Goal: Task Accomplishment & Management: Manage account settings

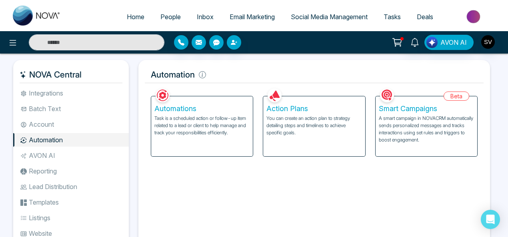
click at [42, 155] on li "AVON AI" at bounding box center [70, 156] width 115 height 14
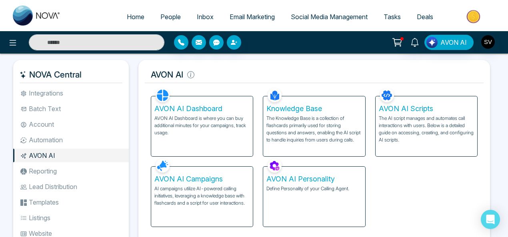
click at [227, 198] on p "AI campaigns utilize AI-powered calling initiatives, leveraging a knowledge bas…" at bounding box center [201, 196] width 95 height 22
click at [213, 128] on p "AVON AI Dashboard is where you can buy additional minutes for your campaigns, t…" at bounding box center [201, 126] width 95 height 22
click at [448, 121] on p "The AI script manages and automates call interactions with users. Below is a de…" at bounding box center [425, 129] width 95 height 29
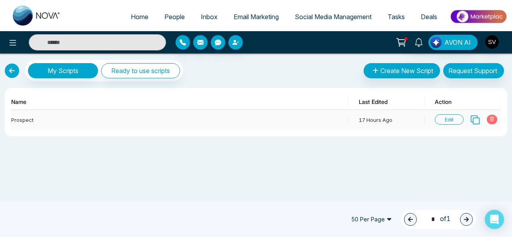
click at [454, 117] on span "Edit" at bounding box center [448, 119] width 29 height 10
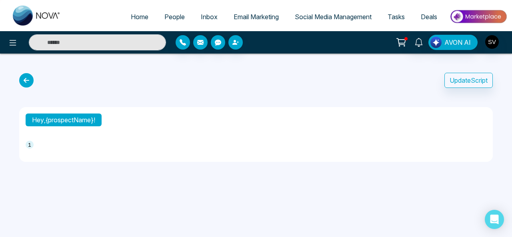
type textarea "**********"
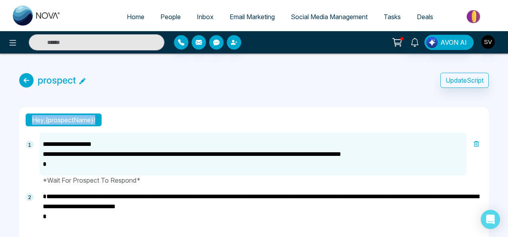
drag, startPoint x: 507, startPoint y: 87, endPoint x: 507, endPoint y: 123, distance: 36.0
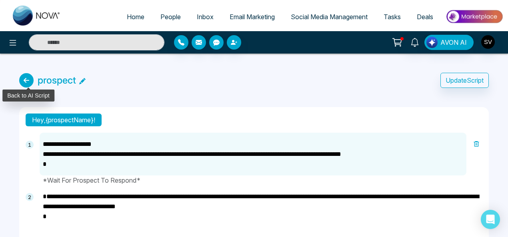
click at [27, 80] on icon at bounding box center [26, 80] width 14 height 14
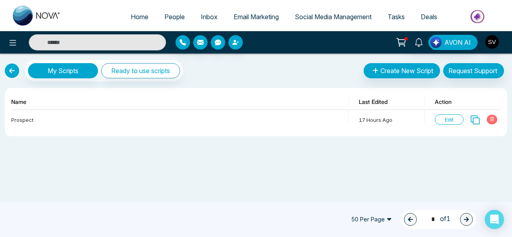
click at [13, 70] on link at bounding box center [12, 71] width 14 height 14
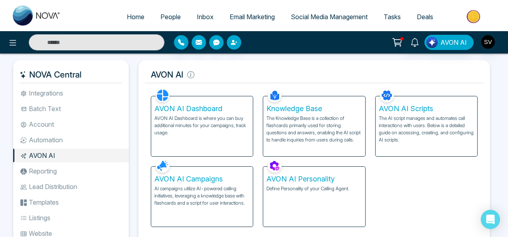
click at [342, 175] on h5 "AVON AI Personality" at bounding box center [313, 179] width 95 height 9
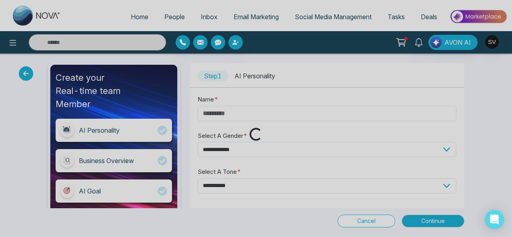
type input "***"
select select "****"
select select "*******"
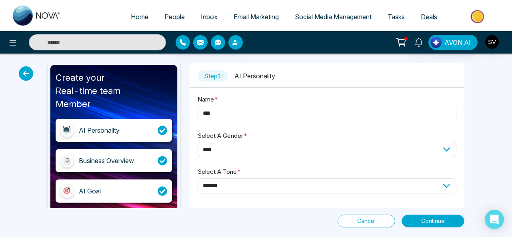
click at [443, 220] on span "Continue" at bounding box center [433, 221] width 24 height 9
select select "*****"
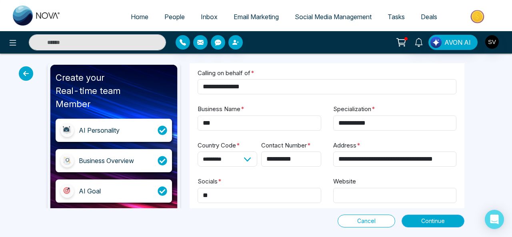
scroll to position [109, 0]
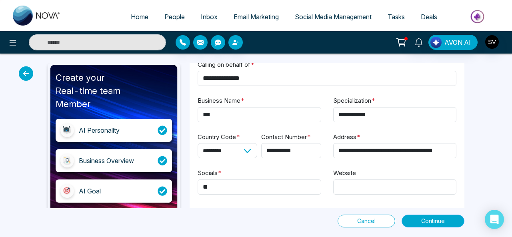
click at [428, 219] on span "Continue" at bounding box center [433, 221] width 24 height 9
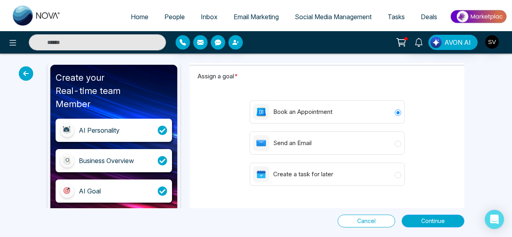
click at [438, 220] on span "Continue" at bounding box center [433, 221] width 24 height 9
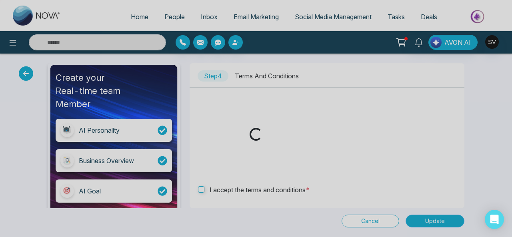
scroll to position [0, 0]
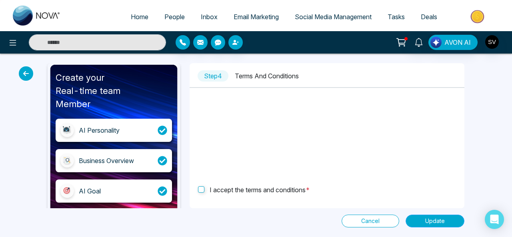
click at [436, 222] on span "Update" at bounding box center [435, 221] width 20 height 9
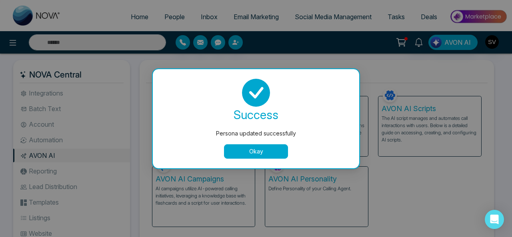
click at [255, 155] on button "Okay" at bounding box center [256, 151] width 64 height 14
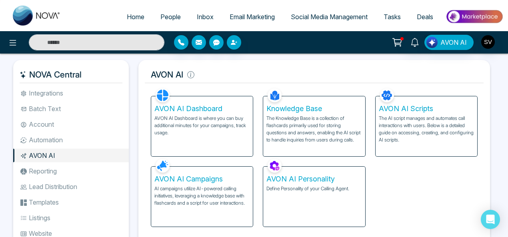
click at [297, 115] on p "The Knowledge Base is a collection of flashcards primarily used for storing que…" at bounding box center [313, 129] width 95 height 29
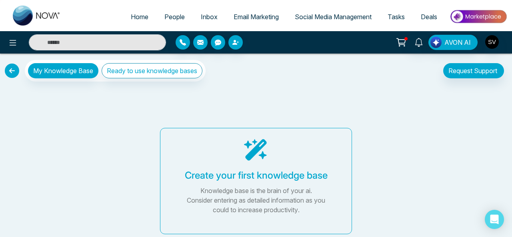
drag, startPoint x: 511, startPoint y: 107, endPoint x: 510, endPoint y: 139, distance: 32.8
click at [510, 139] on div "My Knowledge Base Ready to use knowledge bases Request Support My Request Creat…" at bounding box center [256, 145] width 512 height 183
click at [254, 155] on icon at bounding box center [255, 149] width 23 height 21
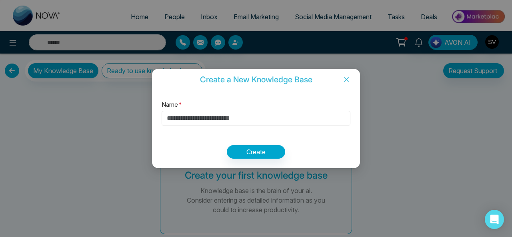
click at [217, 122] on input "Name *" at bounding box center [255, 118] width 189 height 15
click at [344, 81] on icon "close" at bounding box center [346, 79] width 5 height 5
